Goal: Task Accomplishment & Management: Use online tool/utility

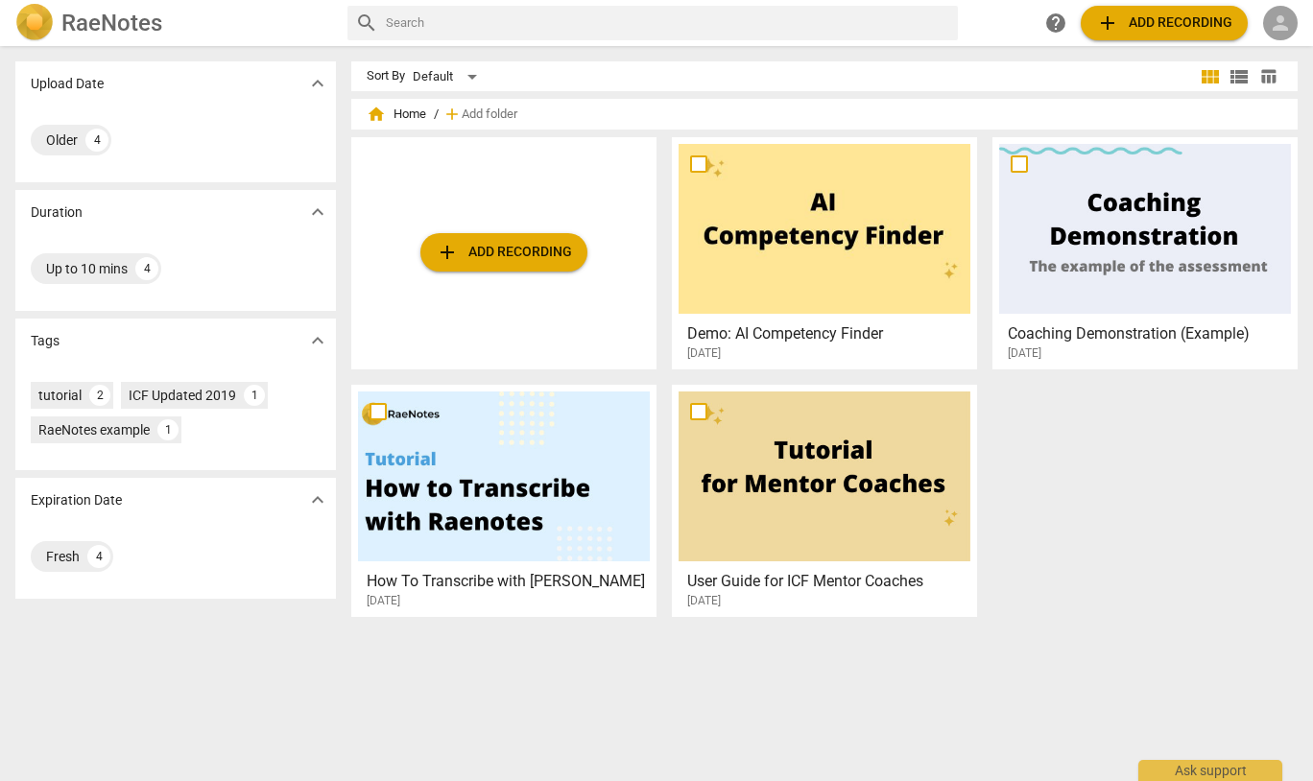
click at [1284, 25] on span "person" at bounding box center [1280, 23] width 23 height 23
click at [1261, 53] on li "Login" at bounding box center [1264, 46] width 69 height 46
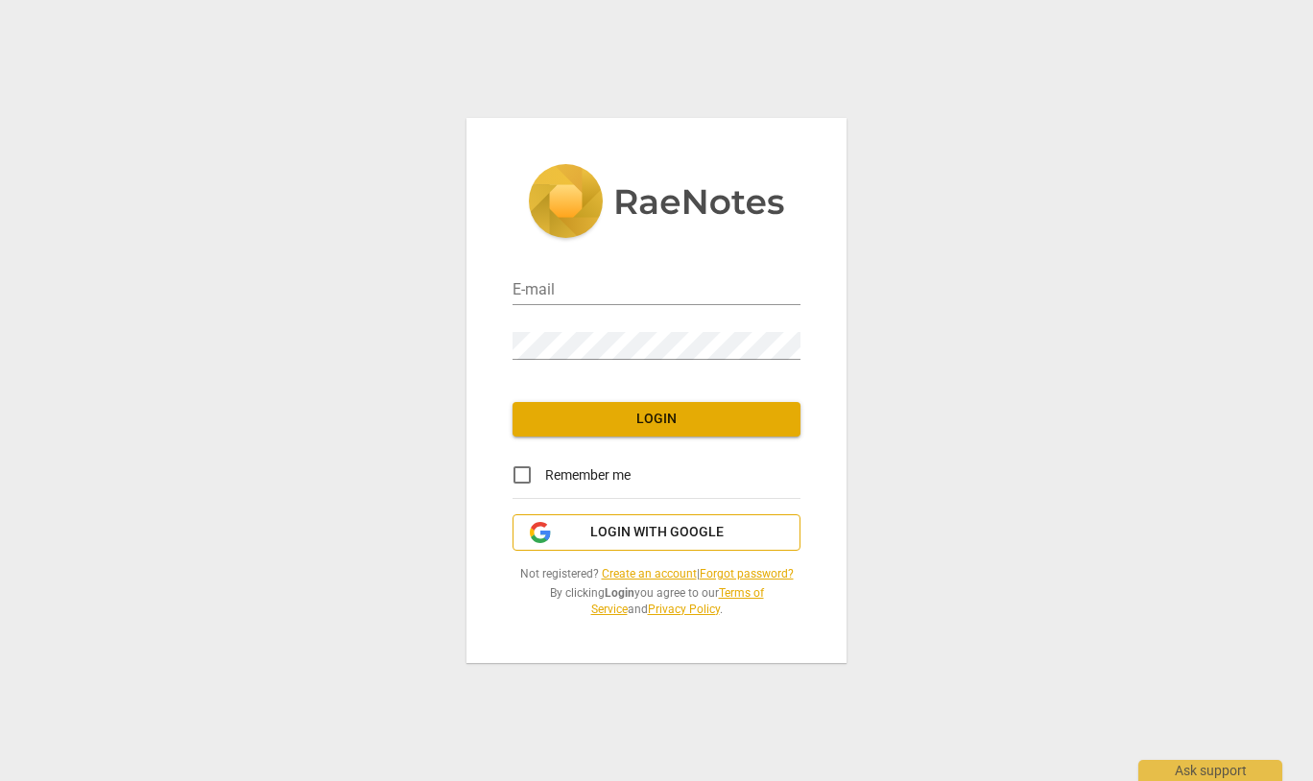
click at [639, 536] on span "Login with Google" at bounding box center [656, 532] width 133 height 19
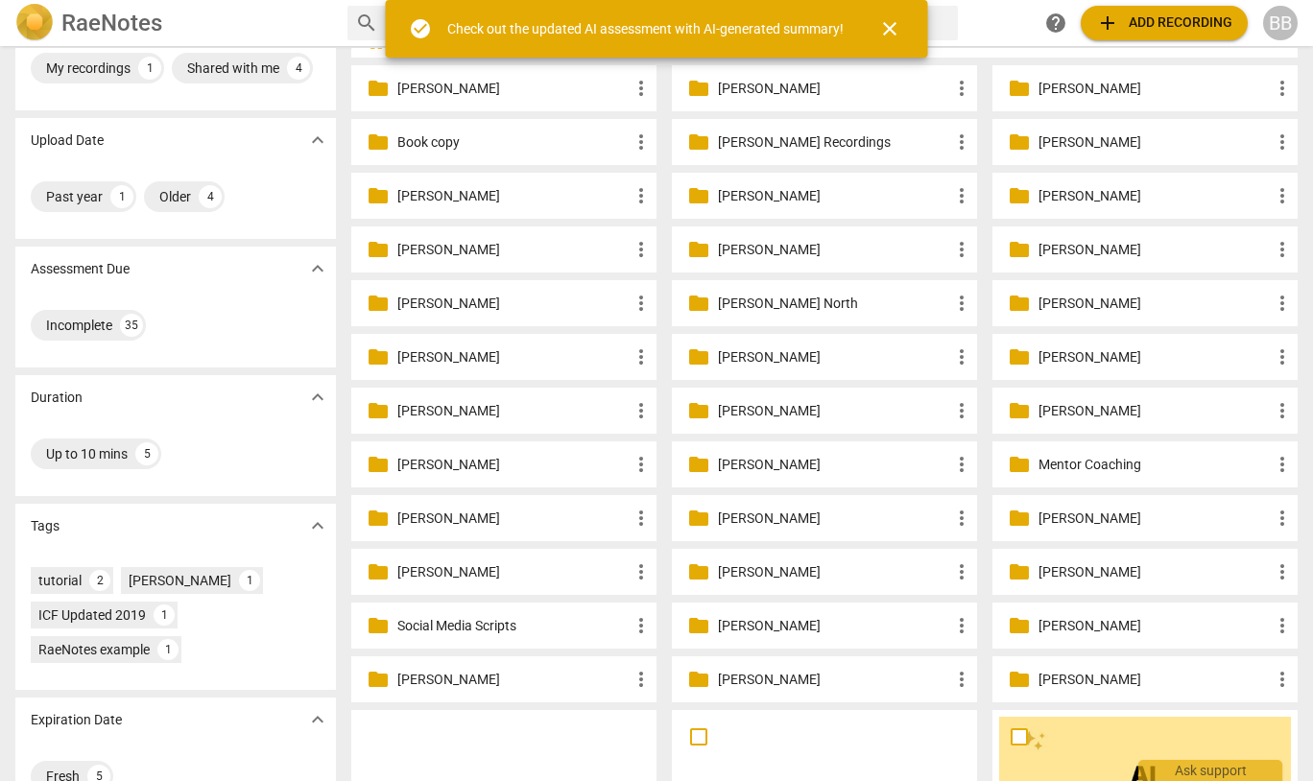
scroll to position [76, 0]
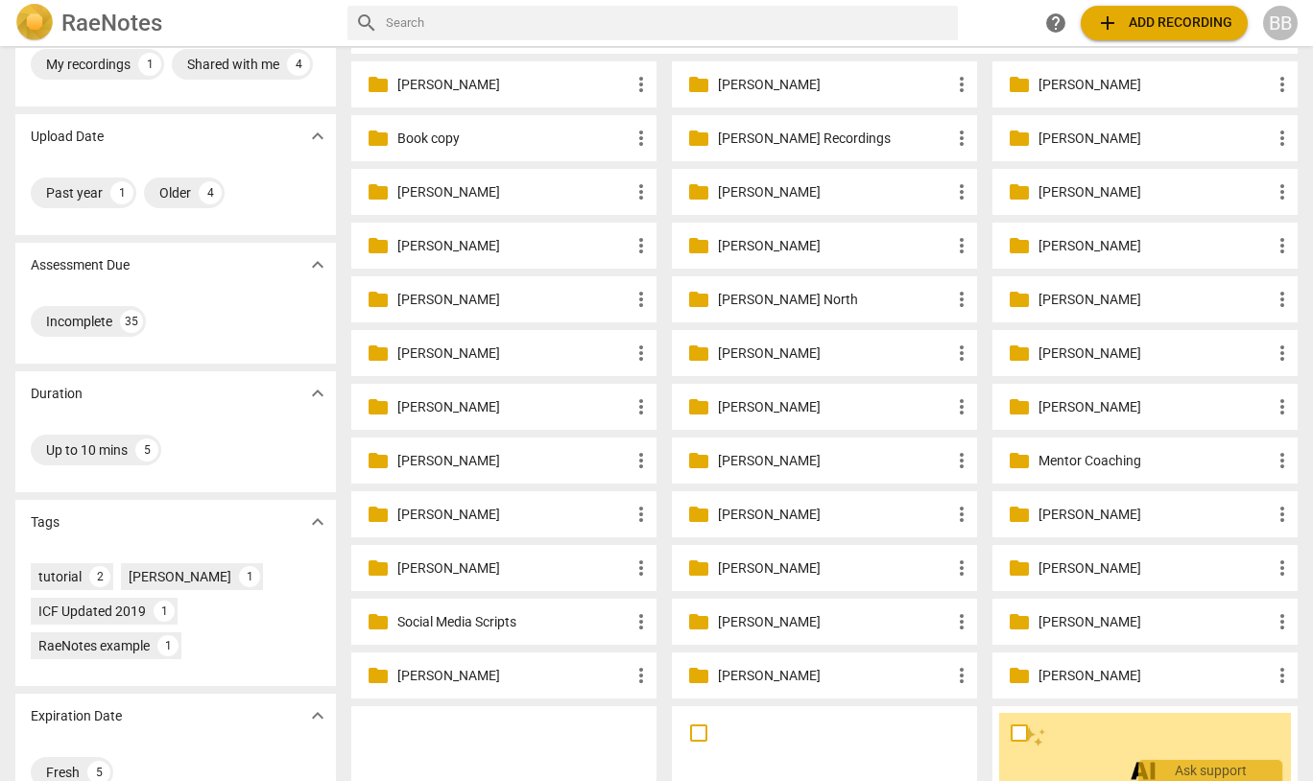
click at [1107, 460] on p "Mentor Coaching" at bounding box center [1155, 461] width 232 height 20
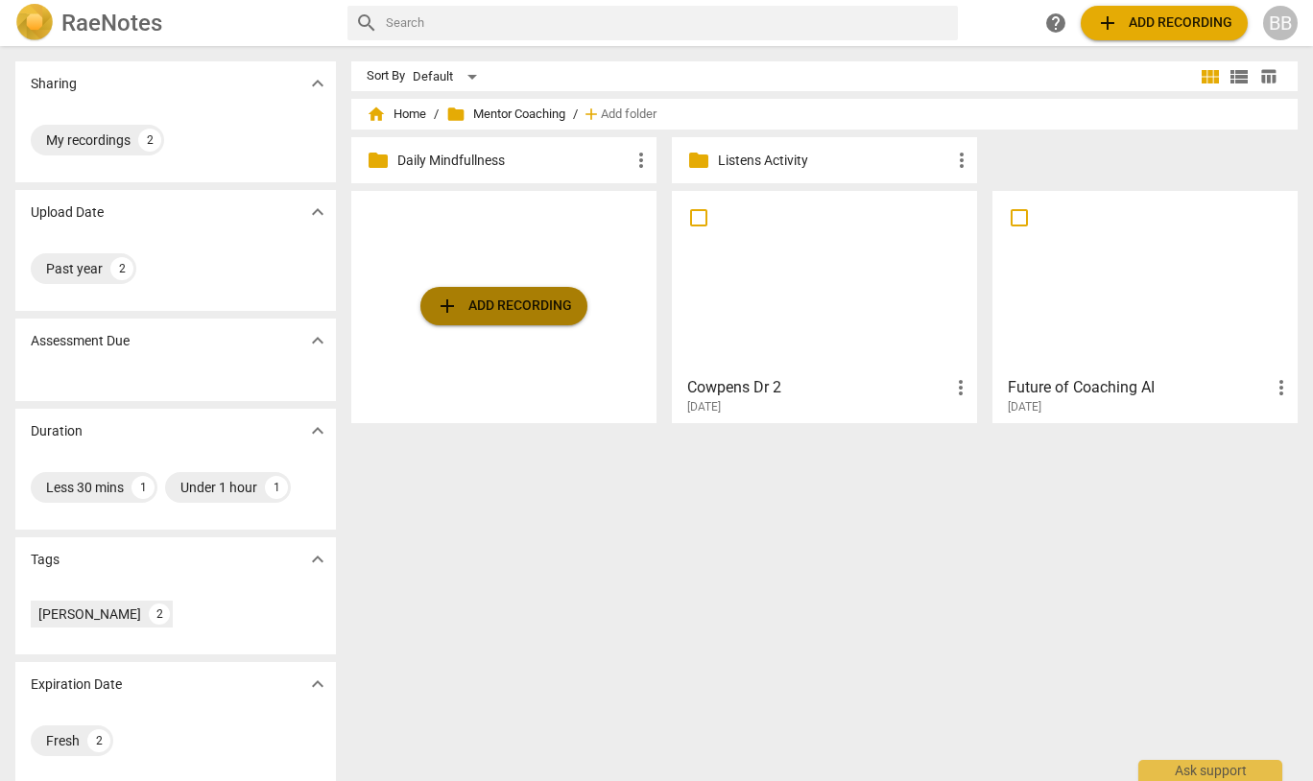
click at [545, 308] on span "add Add recording" at bounding box center [504, 306] width 136 height 23
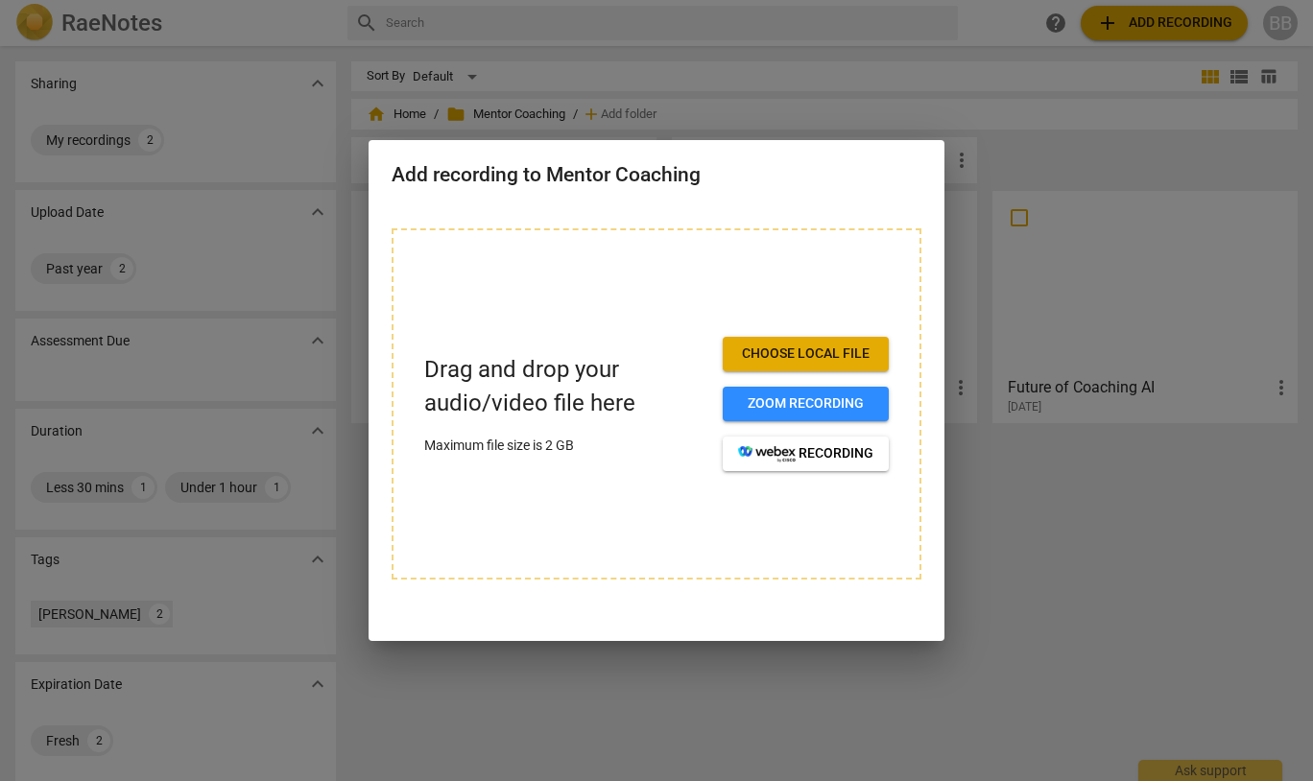
drag, startPoint x: 1222, startPoint y: 731, endPoint x: 1277, endPoint y: 732, distance: 54.7
click at [1222, 732] on div at bounding box center [656, 390] width 1313 height 781
